Goal: Task Accomplishment & Management: Manage account settings

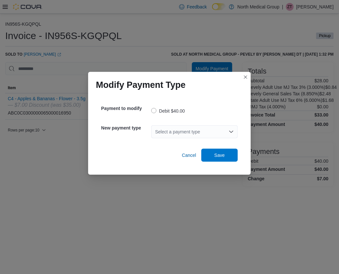
click at [172, 131] on div "Select a payment type" at bounding box center [194, 131] width 86 height 13
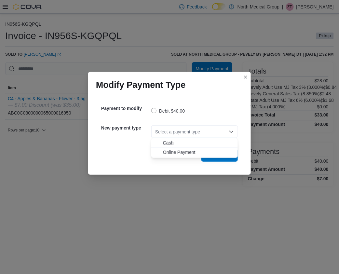
click at [165, 139] on button "Cash" at bounding box center [194, 142] width 86 height 9
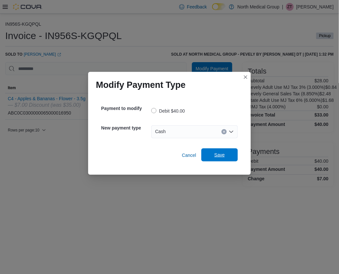
click at [215, 151] on span "Save" at bounding box center [219, 154] width 29 height 13
